Goal: Task Accomplishment & Management: Manage account settings

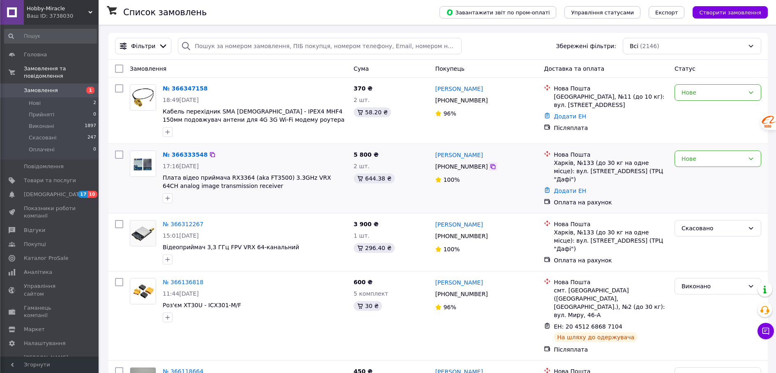
click at [490, 167] on icon at bounding box center [493, 166] width 7 height 7
drag, startPoint x: 493, startPoint y: 157, endPoint x: 456, endPoint y: 157, distance: 37.0
click at [456, 157] on div "[PERSON_NAME]" at bounding box center [486, 155] width 104 height 10
click at [490, 140] on span "Copy" at bounding box center [491, 140] width 12 height 5
drag, startPoint x: 432, startPoint y: 151, endPoint x: 455, endPoint y: 156, distance: 23.0
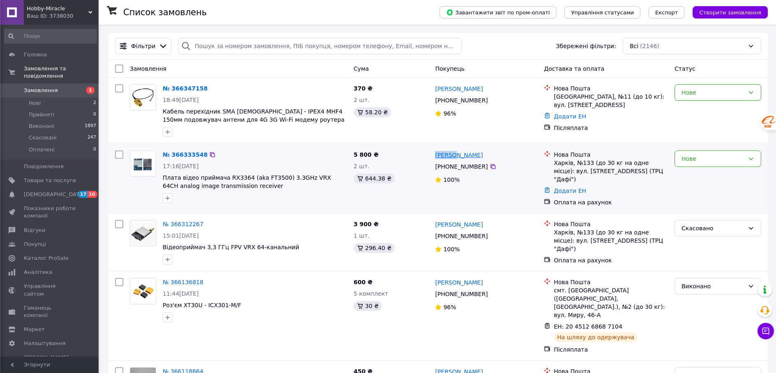
click at [455, 156] on div "[PERSON_NAME] [PHONE_NUMBER]%" at bounding box center [486, 178] width 109 height 62
click at [471, 138] on span "Copy" at bounding box center [471, 140] width 12 height 5
click at [568, 187] on link "Додати ЕН" at bounding box center [570, 190] width 32 height 7
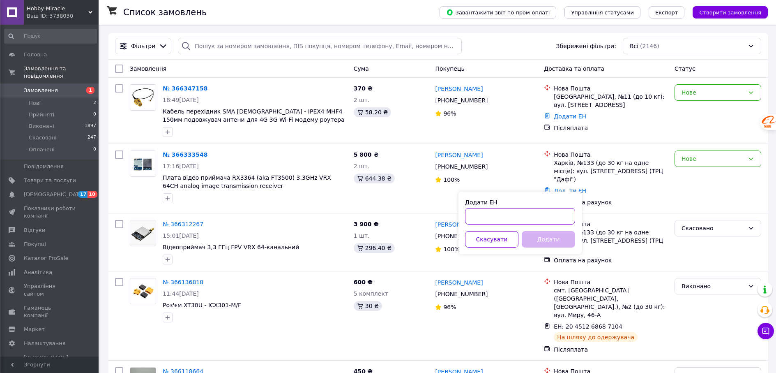
click at [513, 216] on input "Додати ЕН" at bounding box center [520, 216] width 110 height 16
paste input "20451269267279"
type input "20451269267279"
click at [542, 238] on button "Додати" at bounding box center [548, 239] width 53 height 16
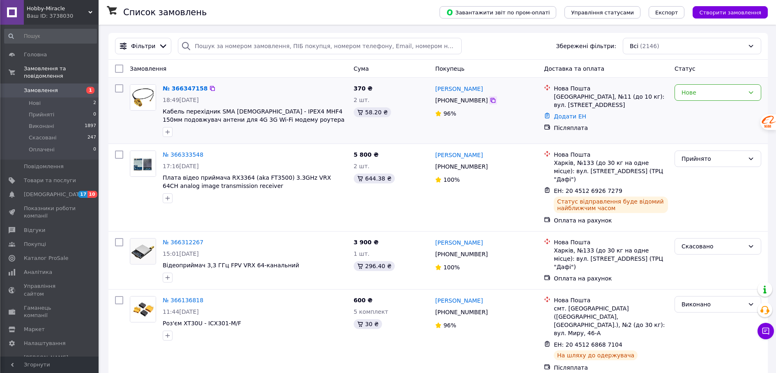
click at [490, 99] on icon at bounding box center [493, 100] width 7 height 7
drag, startPoint x: 475, startPoint y: 86, endPoint x: 457, endPoint y: 85, distance: 18.2
click at [456, 85] on div "[PERSON_NAME]" at bounding box center [486, 88] width 104 height 10
click at [484, 72] on span "Copy" at bounding box center [489, 74] width 12 height 5
drag, startPoint x: 443, startPoint y: 85, endPoint x: 452, endPoint y: 88, distance: 9.6
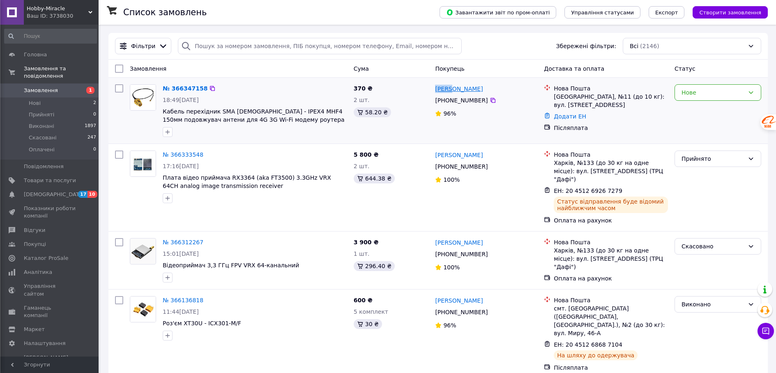
click at [452, 88] on div "[PERSON_NAME] [PHONE_NUMBER]%" at bounding box center [486, 110] width 109 height 59
drag, startPoint x: 470, startPoint y: 74, endPoint x: 480, endPoint y: 74, distance: 10.7
click at [470, 74] on span "Copy" at bounding box center [471, 74] width 12 height 5
click at [558, 115] on link "Додати ЕН" at bounding box center [570, 116] width 32 height 7
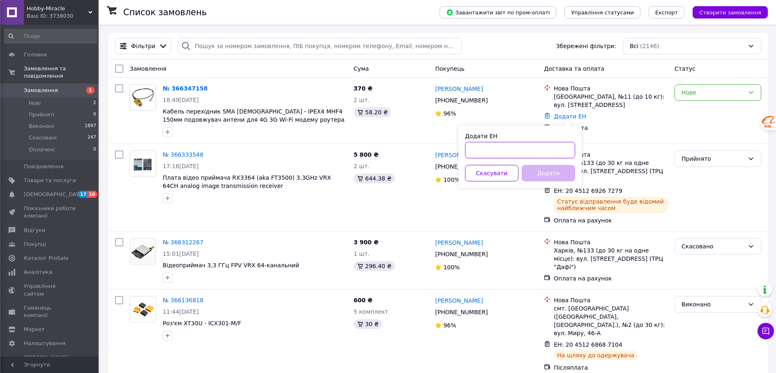
click at [482, 152] on input "Додати ЕН" at bounding box center [520, 150] width 110 height 16
paste input "20451269269907"
type input "20451269269907"
click at [543, 169] on button "Додати" at bounding box center [548, 173] width 53 height 16
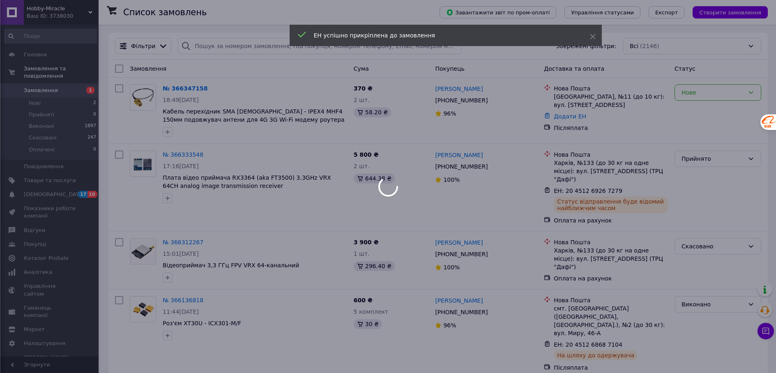
click at [711, 94] on div at bounding box center [388, 186] width 776 height 373
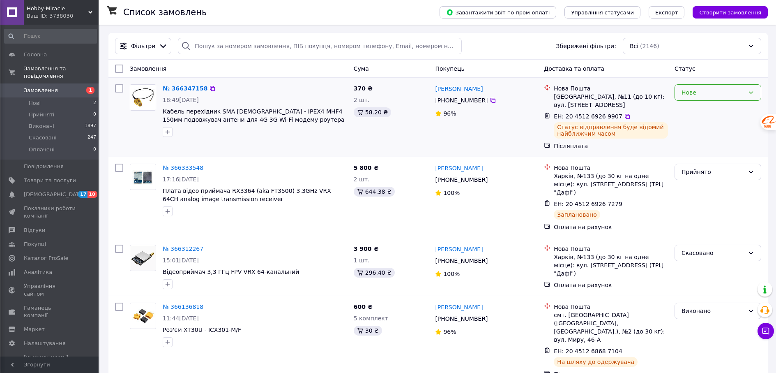
click at [701, 93] on div "Нове" at bounding box center [713, 92] width 63 height 9
click at [696, 108] on li "Прийнято" at bounding box center [718, 110] width 86 height 15
click at [687, 88] on div "Прийнято" at bounding box center [713, 92] width 63 height 9
click at [689, 110] on li "Виконано" at bounding box center [718, 110] width 86 height 15
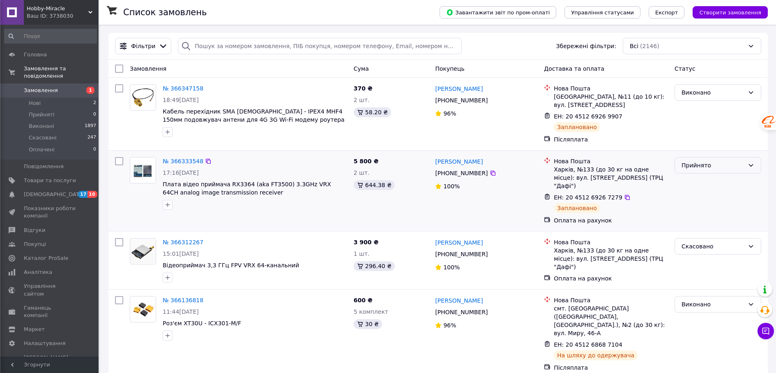
click at [699, 163] on div "Прийнято" at bounding box center [713, 165] width 63 height 9
drag, startPoint x: 698, startPoint y: 183, endPoint x: 693, endPoint y: 185, distance: 5.1
click at [697, 183] on li "Виконано" at bounding box center [718, 183] width 86 height 15
